Goal: Check status: Check status

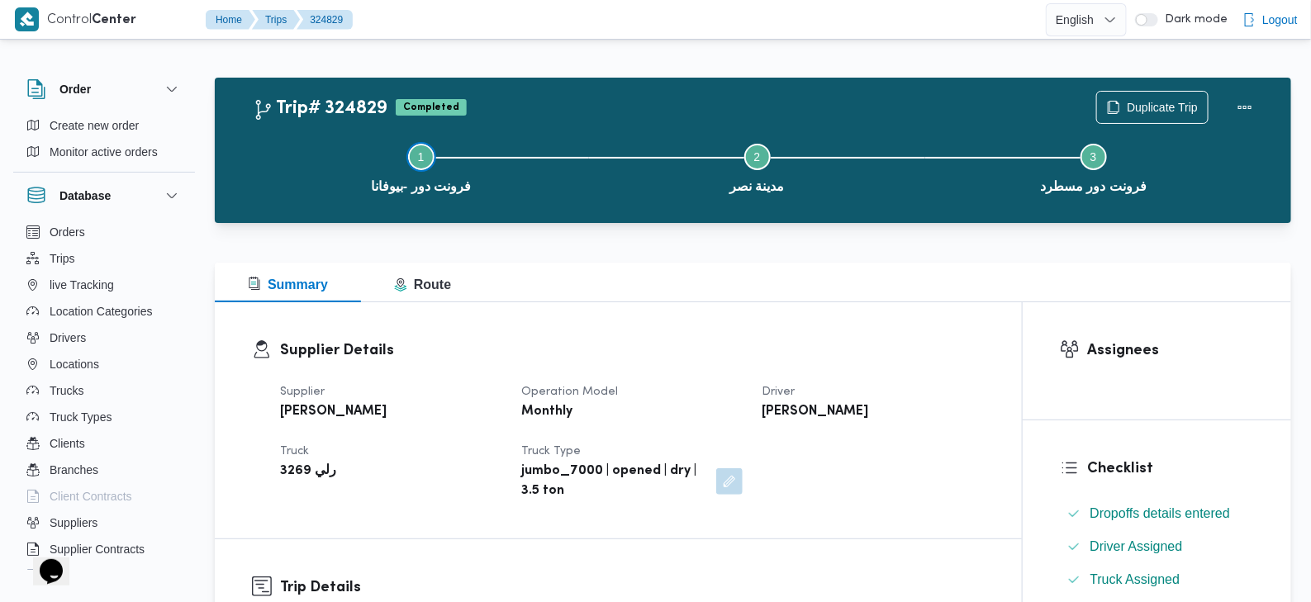
click at [432, 183] on span "فرونت دور -بيوفانا" at bounding box center [421, 187] width 100 height 20
click at [432, 184] on span "فرونت دور -بيوفانا" at bounding box center [421, 187] width 100 height 20
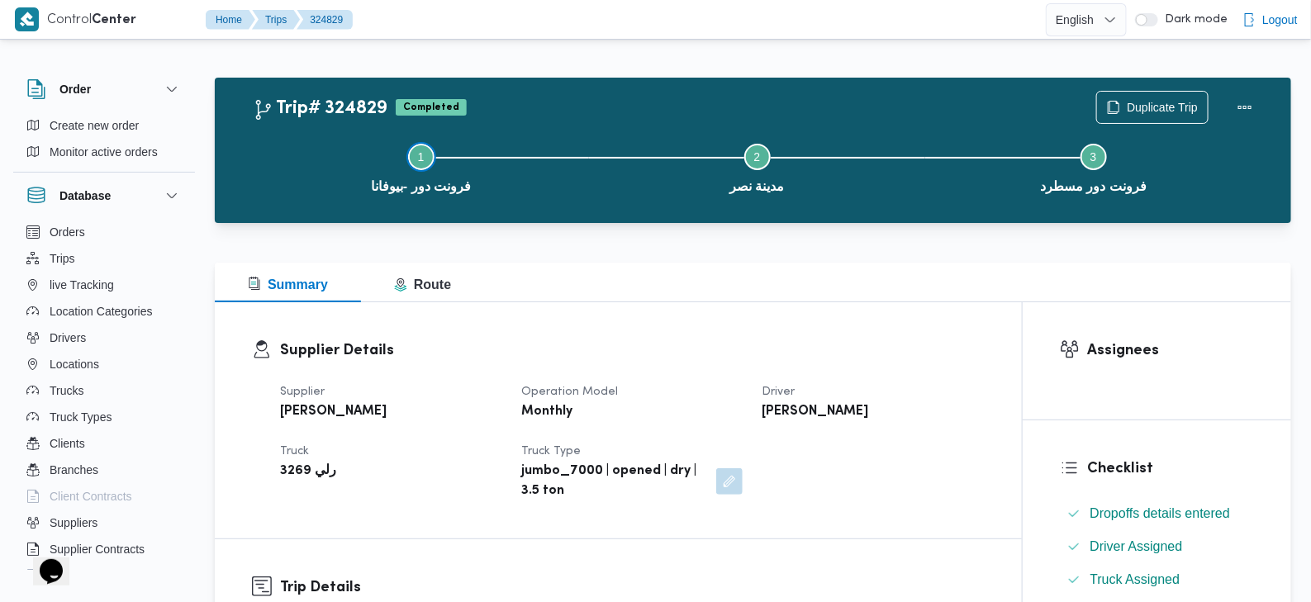
click at [432, 184] on span "فرونت دور -بيوفانا" at bounding box center [421, 187] width 100 height 20
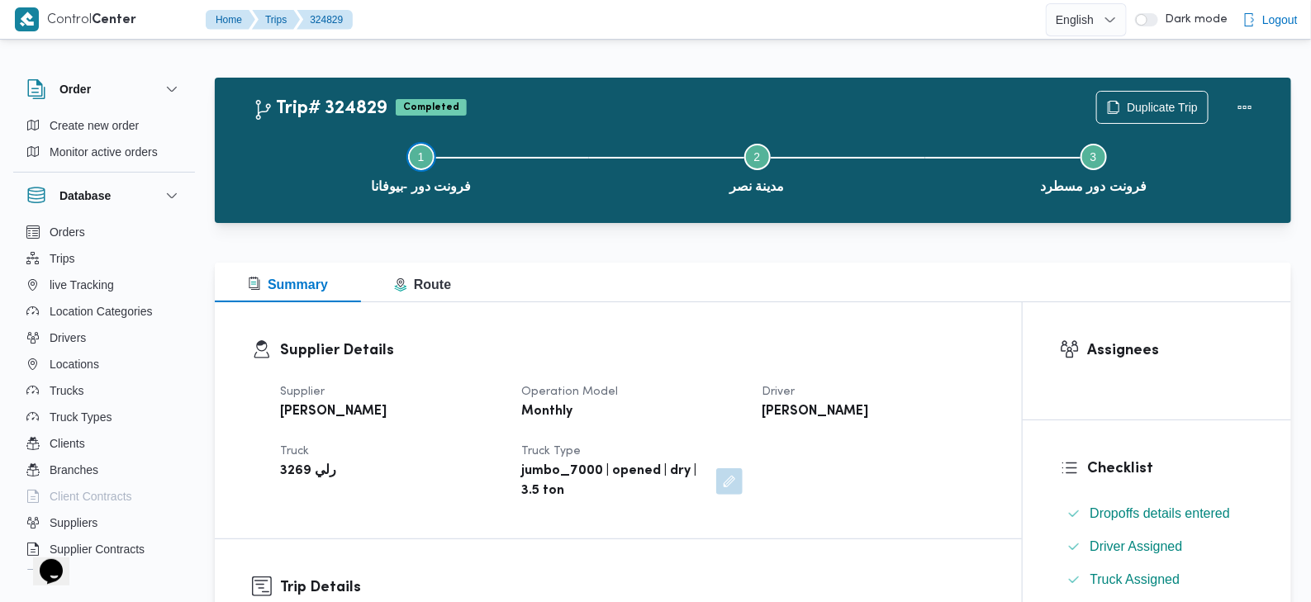
click at [432, 184] on span "فرونت دور -بيوفانا" at bounding box center [421, 187] width 100 height 20
click at [403, 187] on span "فرونت دور -بيوفانا" at bounding box center [421, 187] width 100 height 20
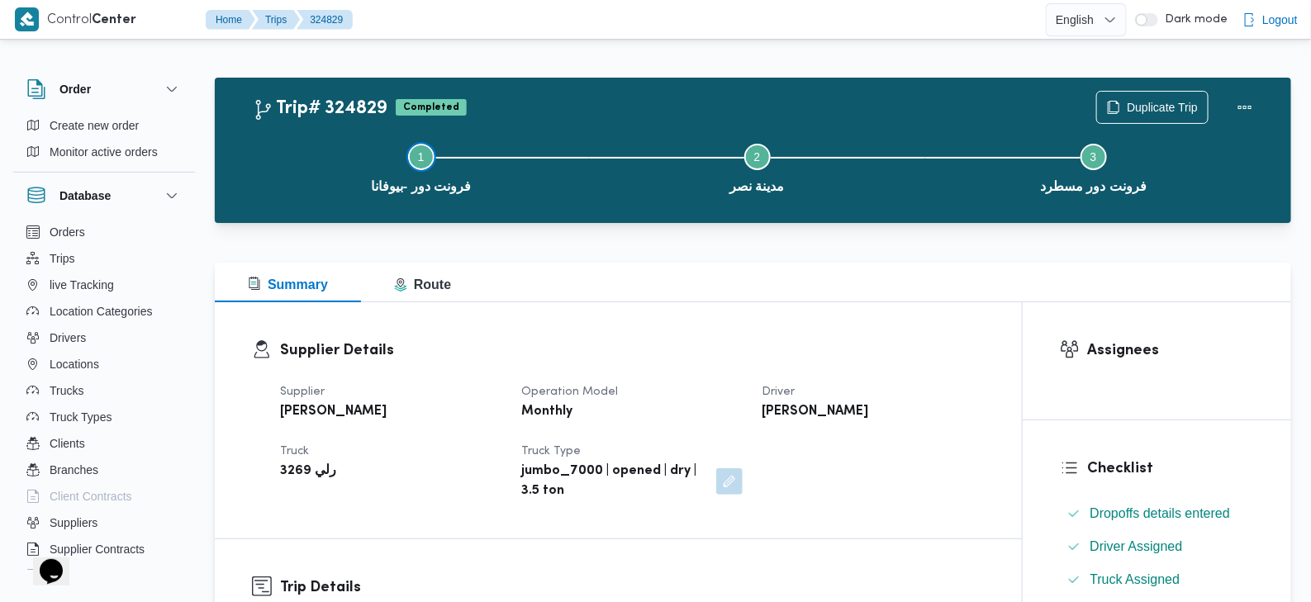
click at [403, 187] on span "فرونت دور -بيوفانا" at bounding box center [421, 187] width 100 height 20
click at [402, 187] on span "فرونت دور -بيوفانا" at bounding box center [421, 187] width 100 height 20
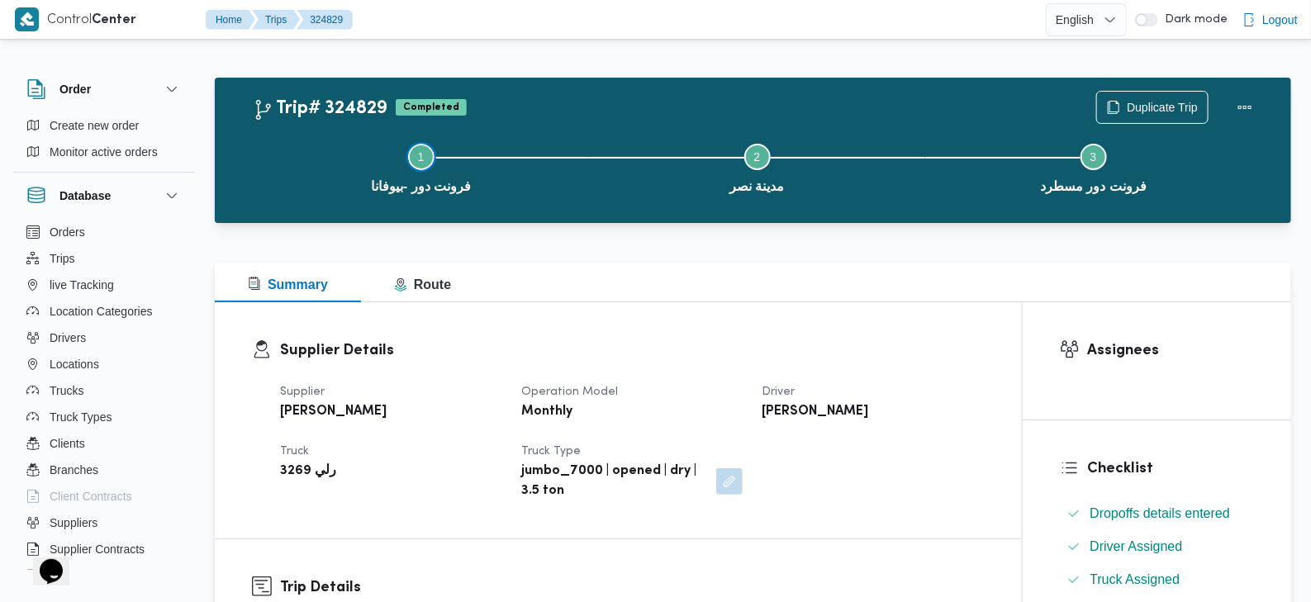
click at [402, 187] on span "فرونت دور -بيوفانا" at bounding box center [421, 187] width 100 height 20
click at [358, 108] on h2 "Trip# 324829" at bounding box center [320, 108] width 135 height 21
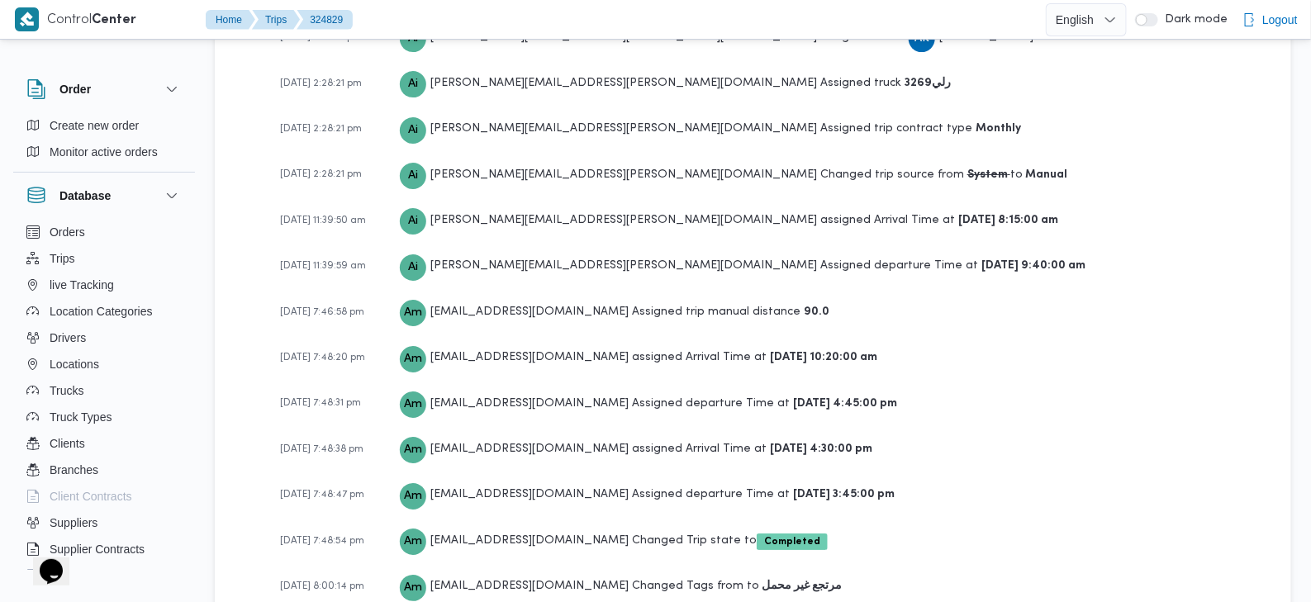
scroll to position [2485, 0]
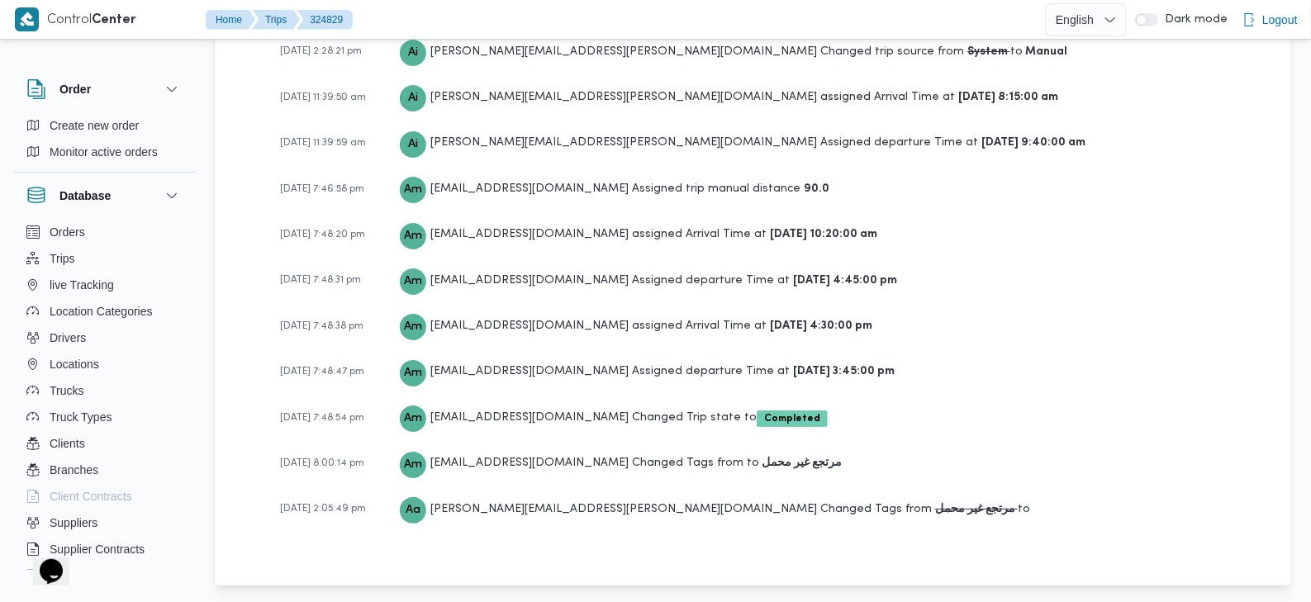
click at [312, 506] on span "20-08-2025 2:05:49 pm" at bounding box center [323, 509] width 86 height 10
click at [307, 505] on span "20-08-2025 2:05:49 pm" at bounding box center [323, 509] width 86 height 10
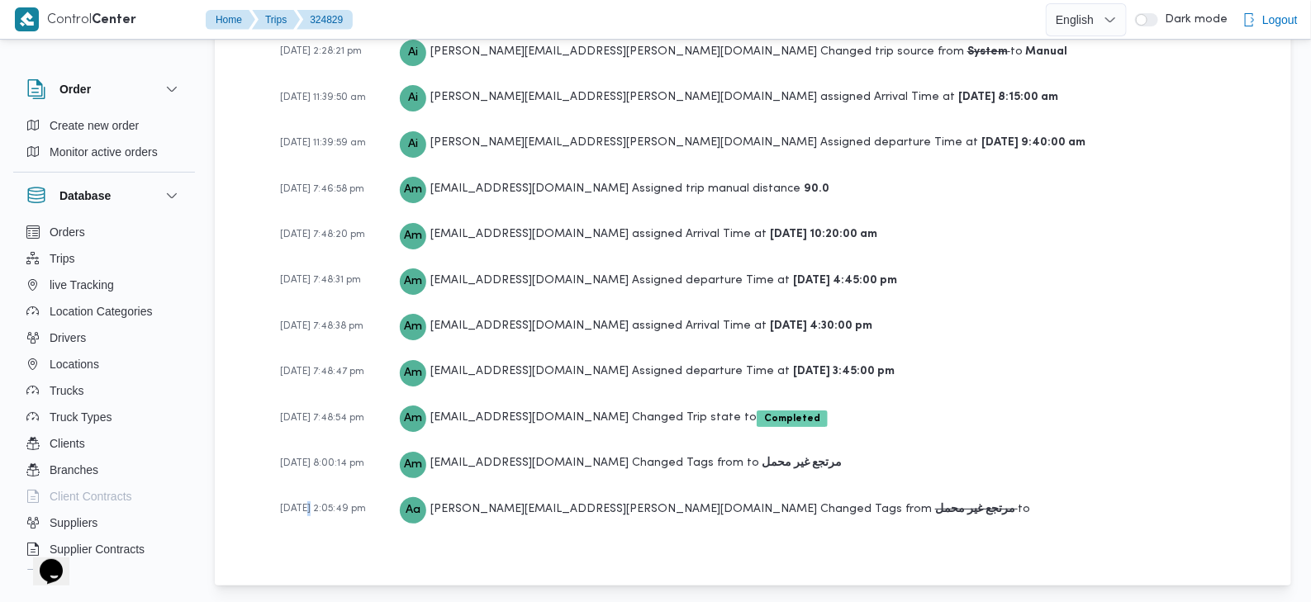
click at [307, 505] on span "20-08-2025 2:05:49 pm" at bounding box center [323, 509] width 86 height 10
click at [318, 458] on span "14-07-2025 8:00:14 pm" at bounding box center [322, 463] width 84 height 10
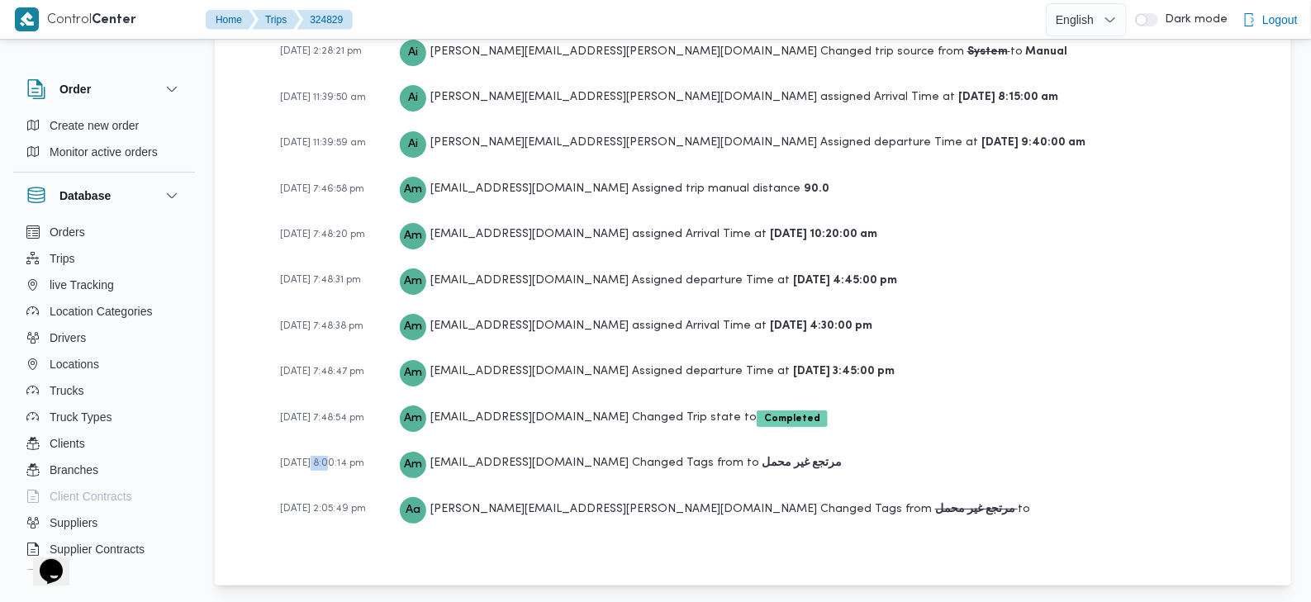
click at [318, 458] on span "14-07-2025 8:00:14 pm" at bounding box center [322, 463] width 84 height 10
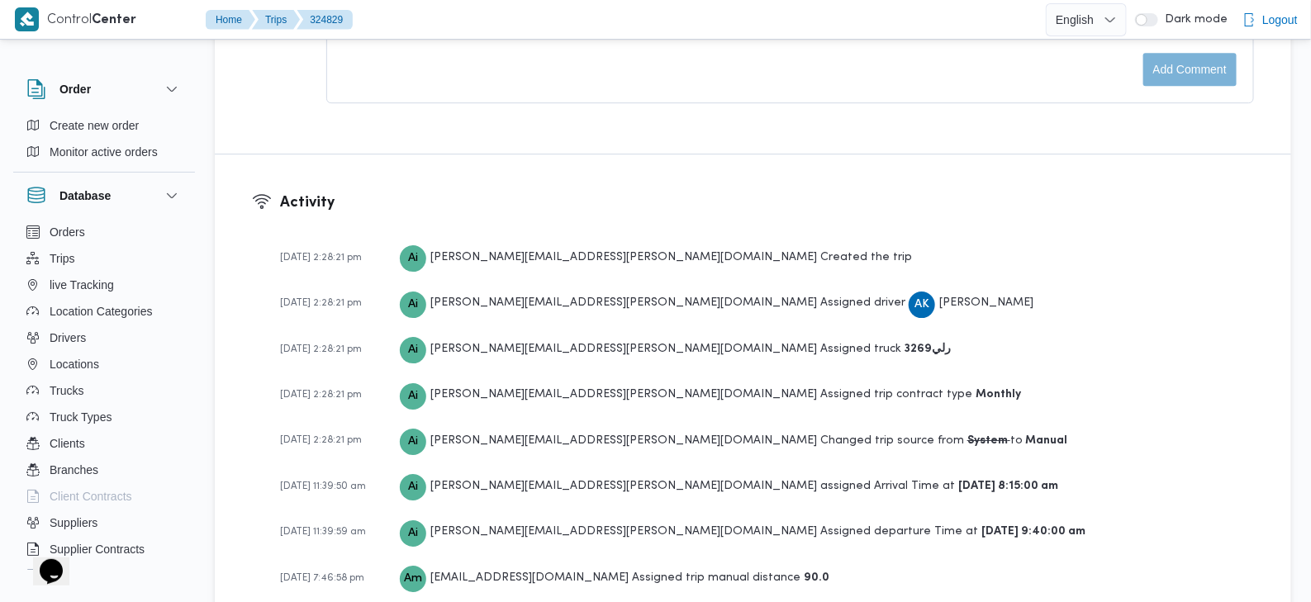
scroll to position [2099, 0]
